Goal: Task Accomplishment & Management: Manage account settings

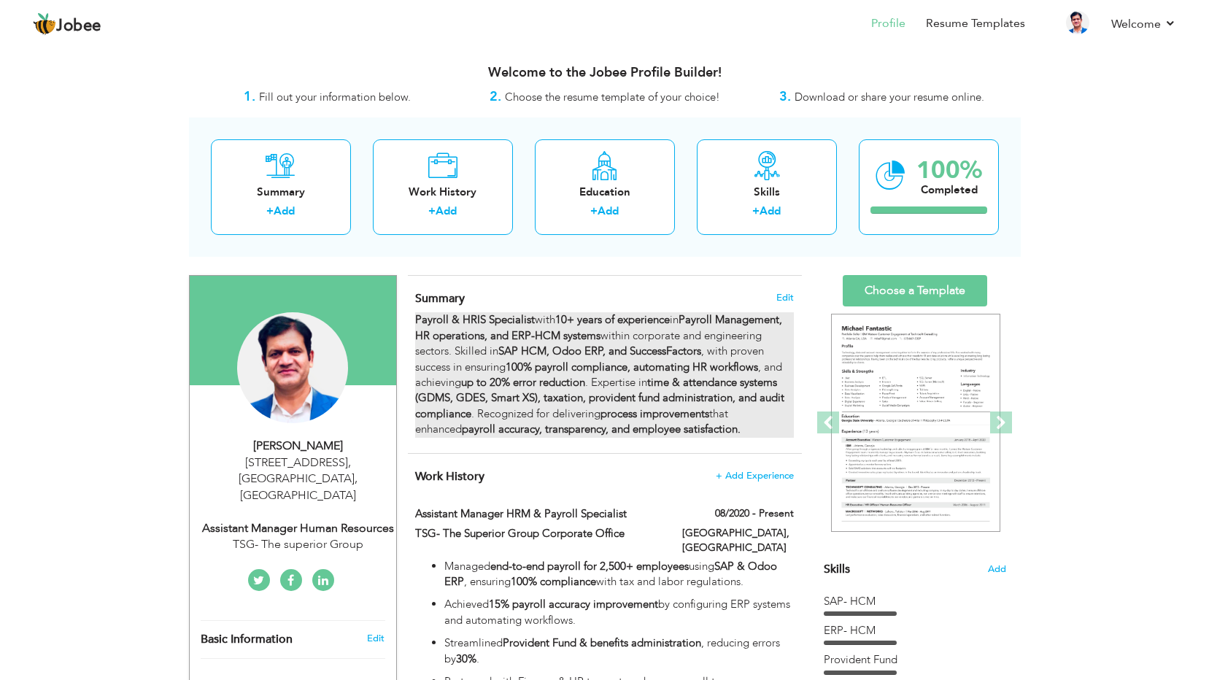
click at [535, 337] on strong "Payroll Management, HR operations, and ERP-HCM systems" at bounding box center [598, 327] width 367 height 30
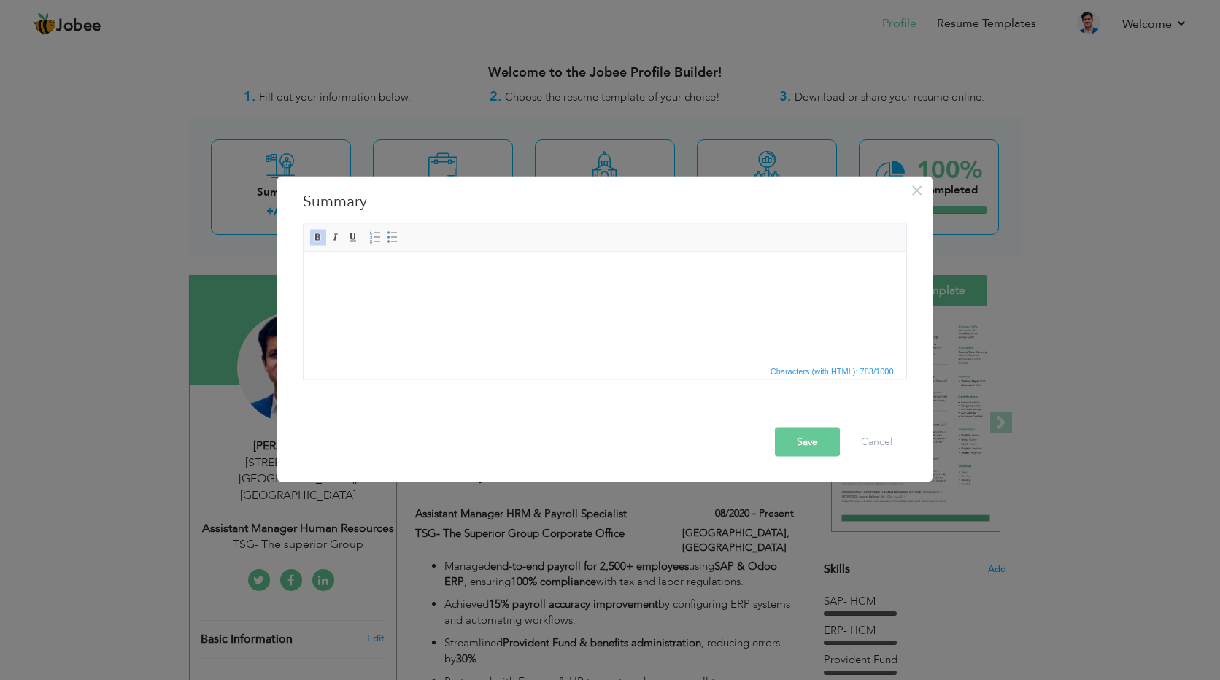
click at [800, 441] on button "Save" at bounding box center [807, 442] width 65 height 29
click at [818, 446] on button "Save" at bounding box center [807, 442] width 65 height 29
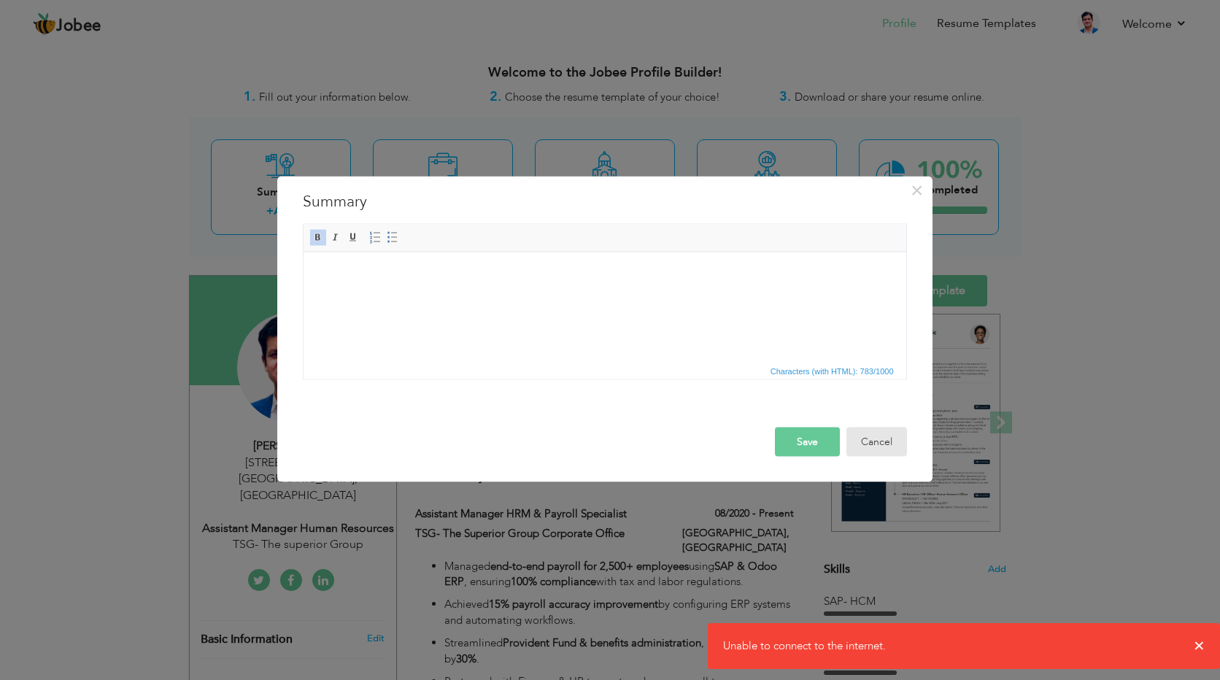
drag, startPoint x: 881, startPoint y: 446, endPoint x: 826, endPoint y: 443, distance: 54.8
click at [879, 445] on button "Cancel" at bounding box center [876, 442] width 61 height 29
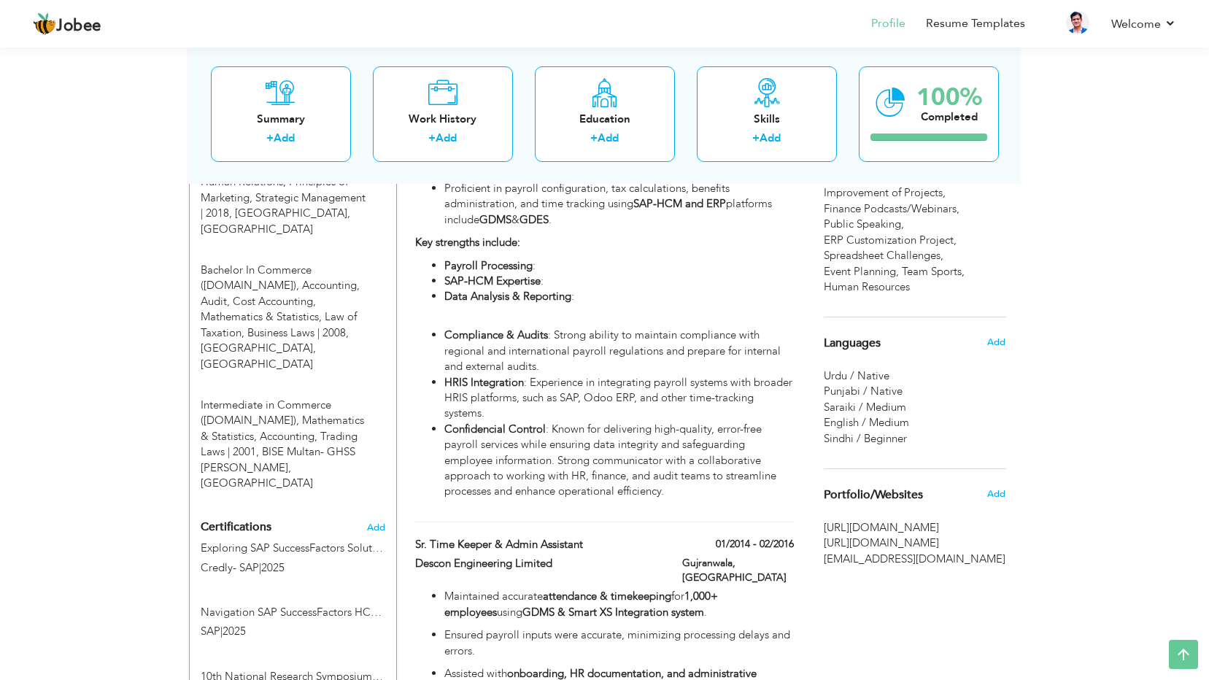
scroll to position [852, 0]
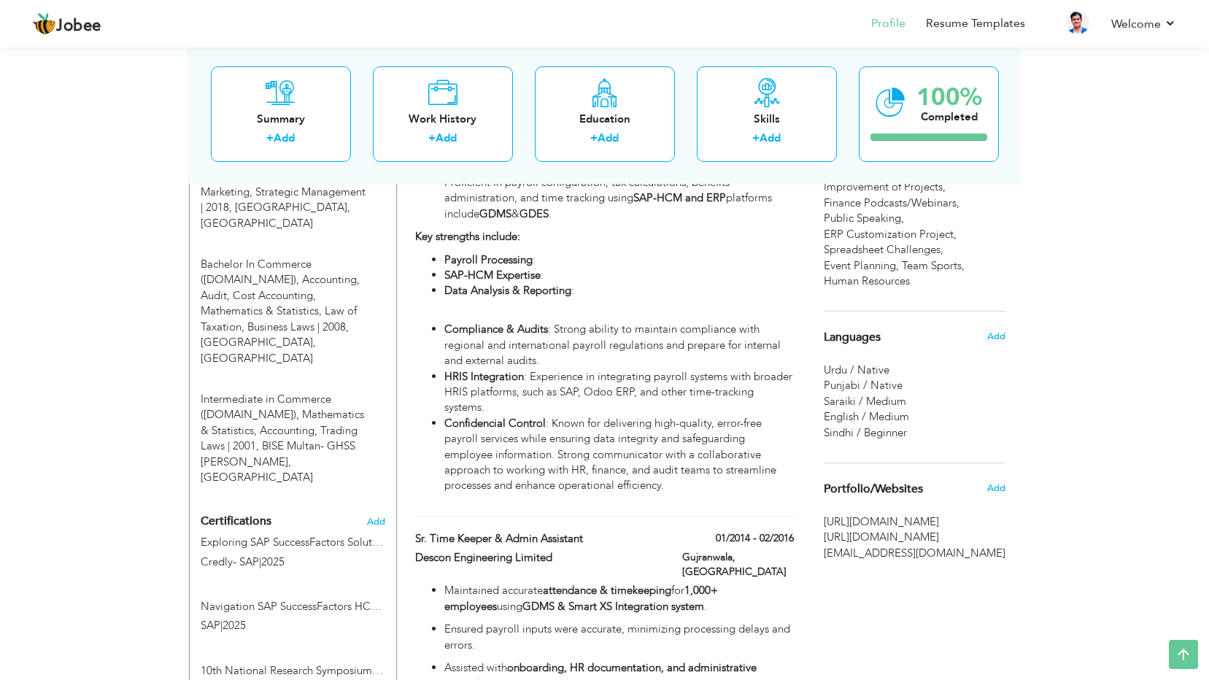
drag, startPoint x: 902, startPoint y: 522, endPoint x: 861, endPoint y: 520, distance: 40.9
drag, startPoint x: 861, startPoint y: 520, endPoint x: 931, endPoint y: 634, distance: 133.6
click at [931, 634] on div "Choose a Template ‹" at bounding box center [917, 688] width 208 height 2530
drag, startPoint x: 871, startPoint y: 521, endPoint x: 956, endPoint y: 606, distance: 119.7
click at [956, 606] on div "Choose a Template ‹" at bounding box center [917, 688] width 208 height 2530
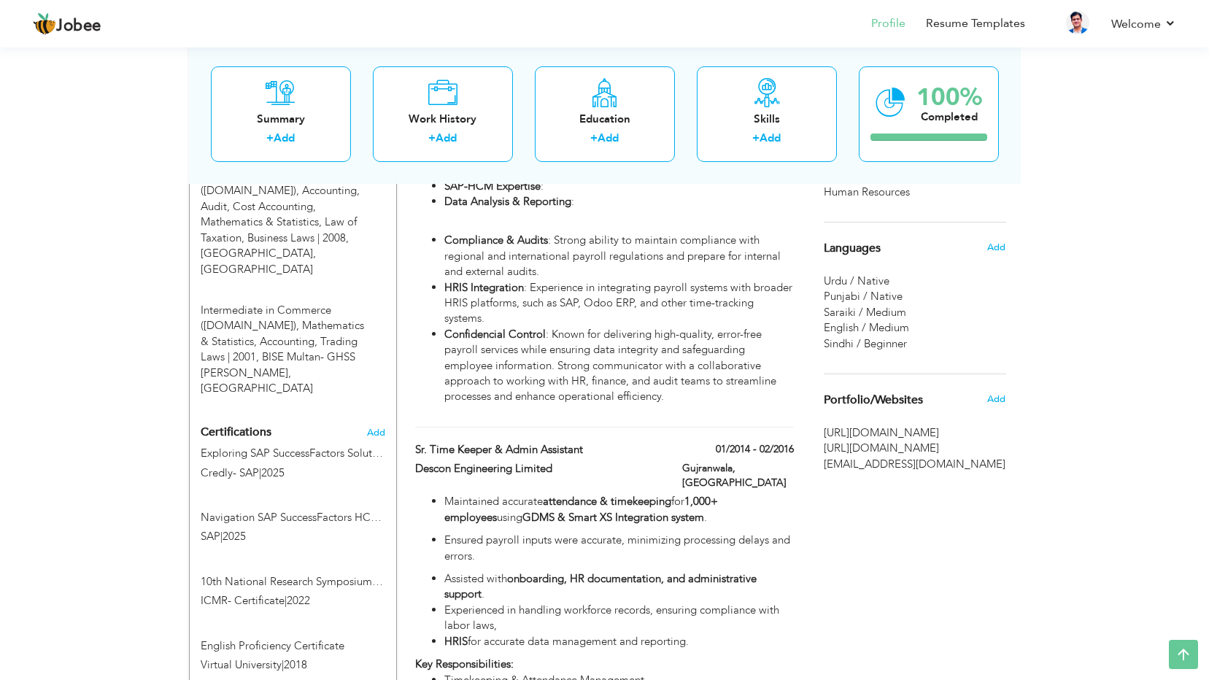
scroll to position [1021, 0]
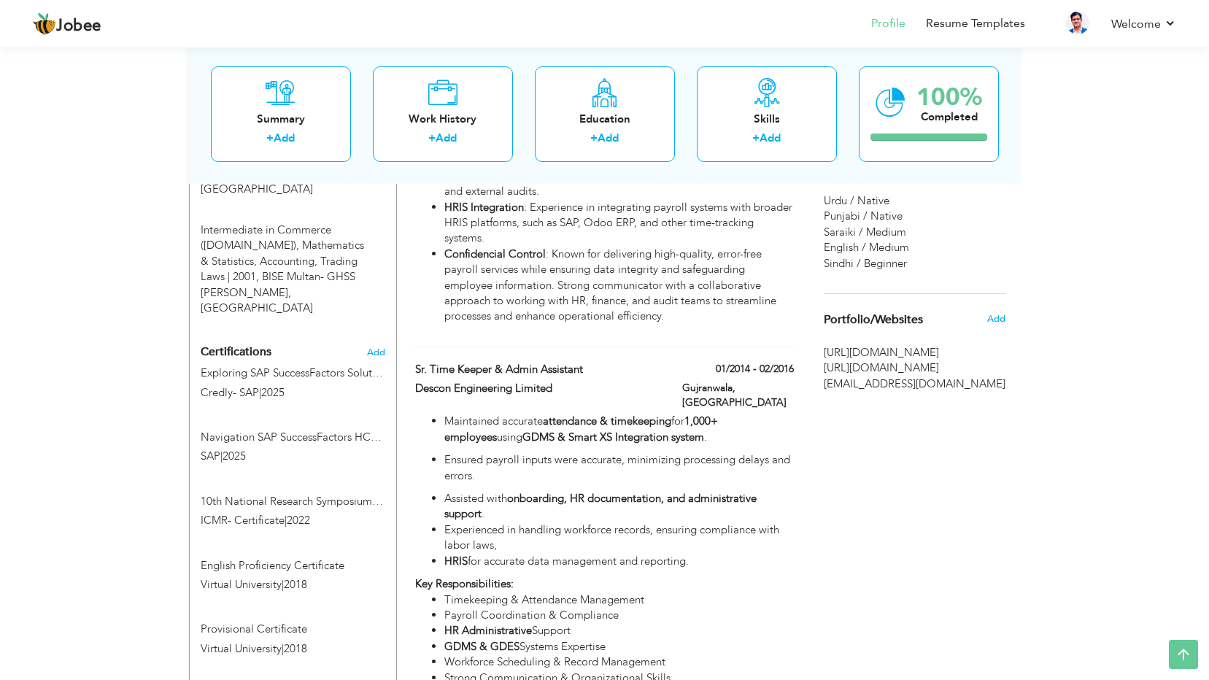
drag, startPoint x: 867, startPoint y: 351, endPoint x: 1156, endPoint y: 320, distance: 291.3
click at [1156, 320] on div "View Resume Export PDF Profile Summary Public Link Experience Education Awards …" at bounding box center [604, 423] width 1209 height 2802
drag, startPoint x: 869, startPoint y: 351, endPoint x: 851, endPoint y: 353, distance: 18.4
click at [851, 353] on span "[URL][DOMAIN_NAME]" at bounding box center [915, 352] width 182 height 15
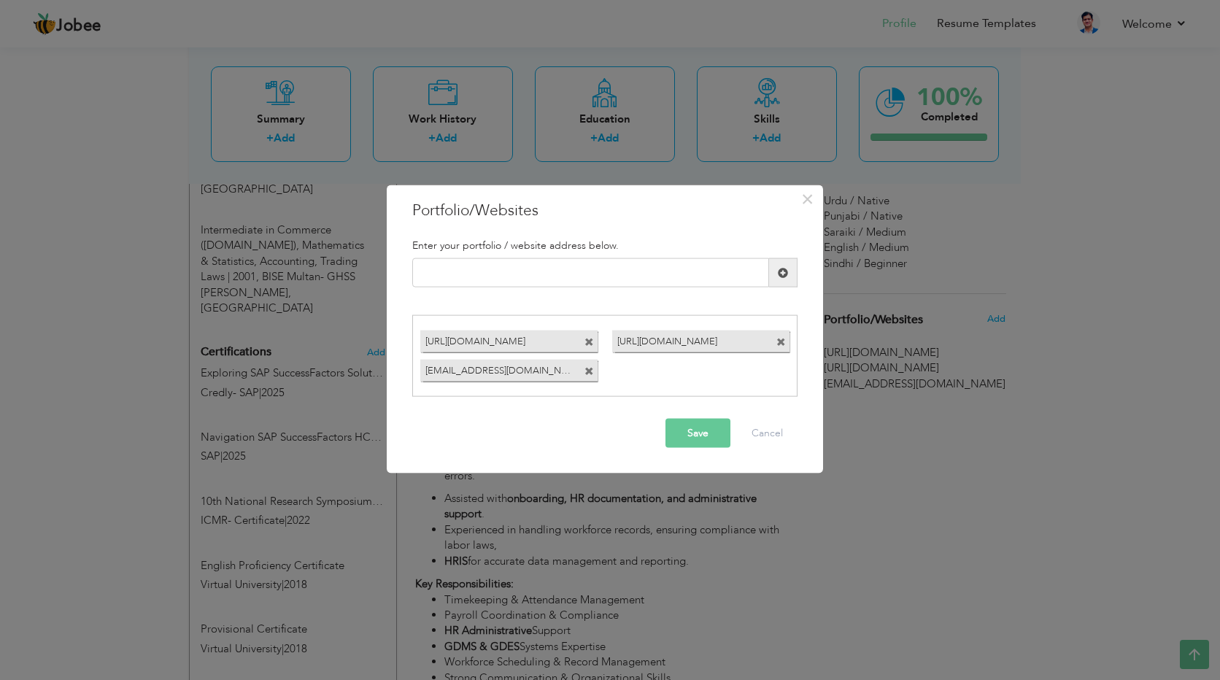
click at [702, 434] on button "Save" at bounding box center [697, 432] width 65 height 29
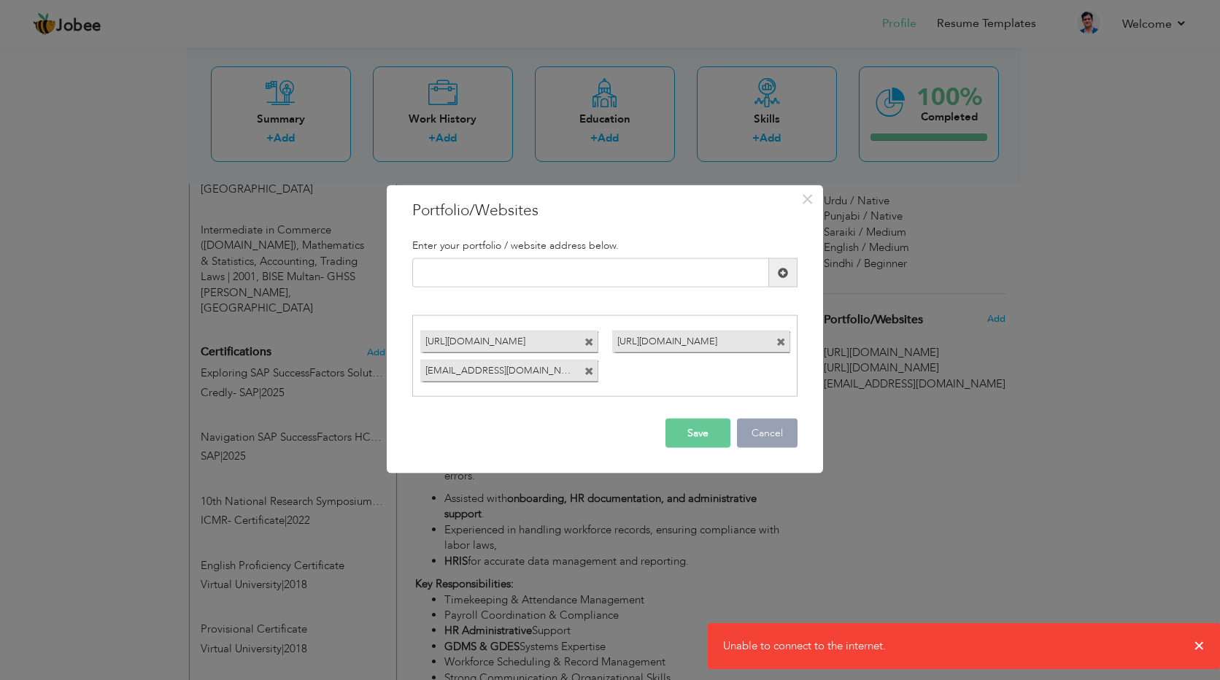
click at [768, 426] on button "Cancel" at bounding box center [767, 432] width 61 height 29
